Goal: Information Seeking & Learning: Find specific fact

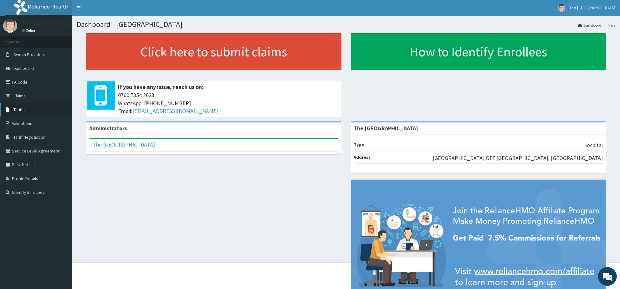
click at [21, 109] on span "Tariffs" at bounding box center [18, 110] width 11 height 6
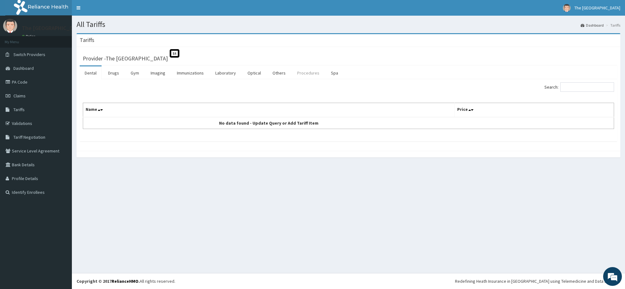
click at [305, 73] on link "Procedures" at bounding box center [308, 72] width 32 height 13
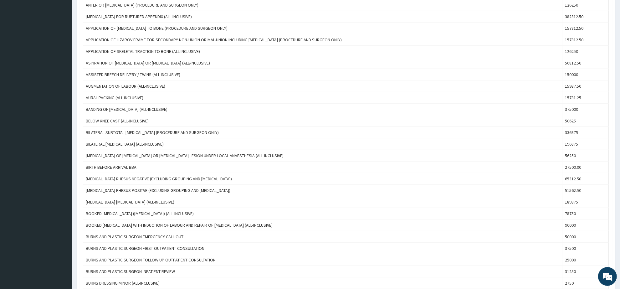
scroll to position [469, 0]
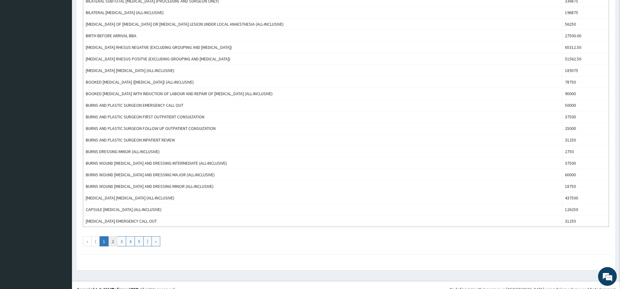
click at [114, 244] on link "2" at bounding box center [112, 241] width 9 height 10
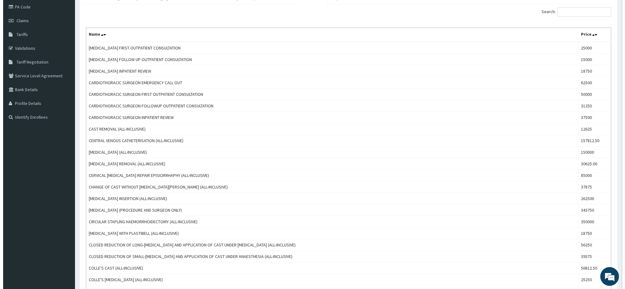
scroll to position [0, 0]
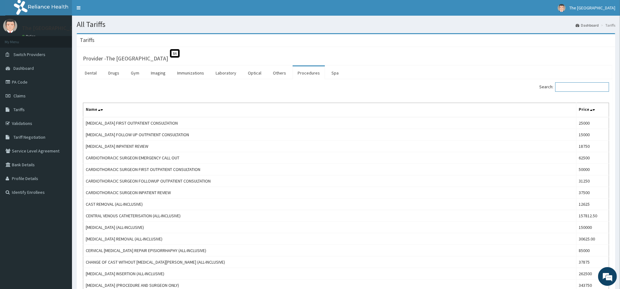
click at [585, 86] on input "Search:" at bounding box center [582, 86] width 54 height 9
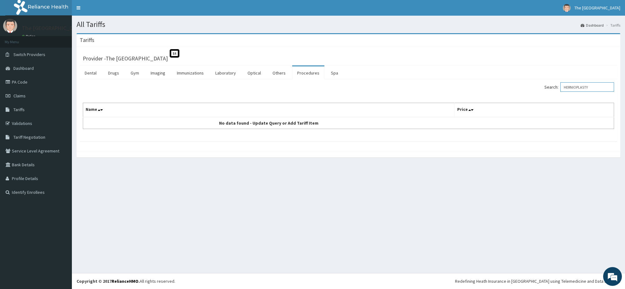
type input "HERNIOPLASTY"
